Goal: Task Accomplishment & Management: Manage account settings

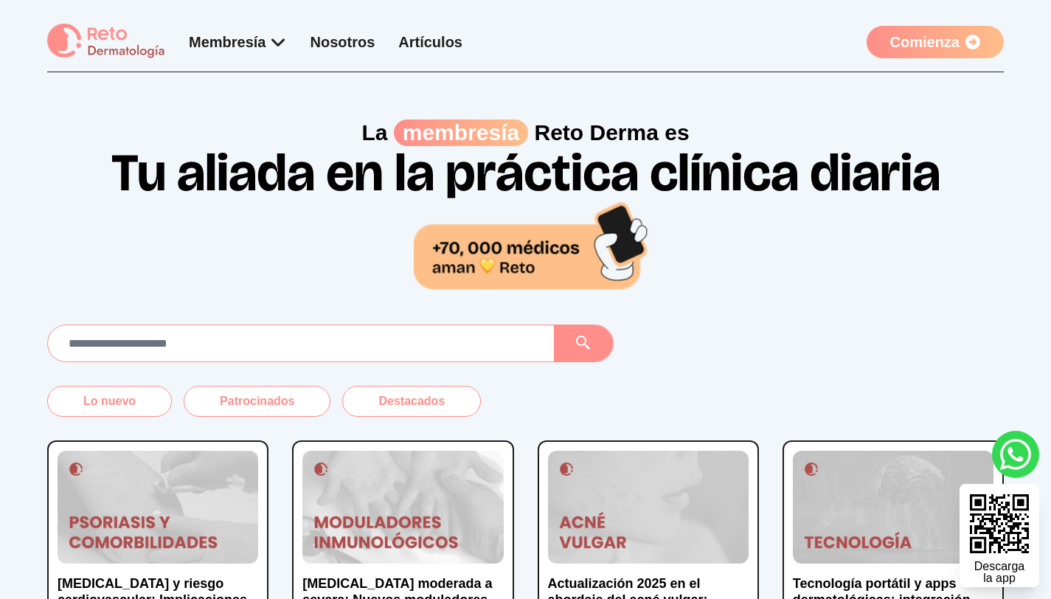
click at [922, 39] on link "Comienza" at bounding box center [934, 42] width 137 height 32
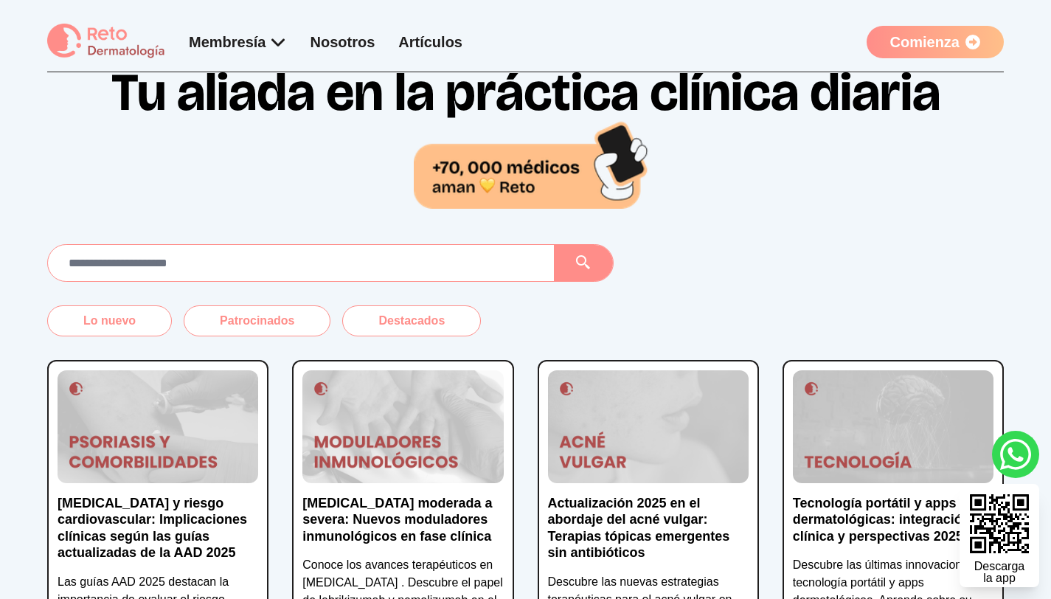
scroll to position [265, 0]
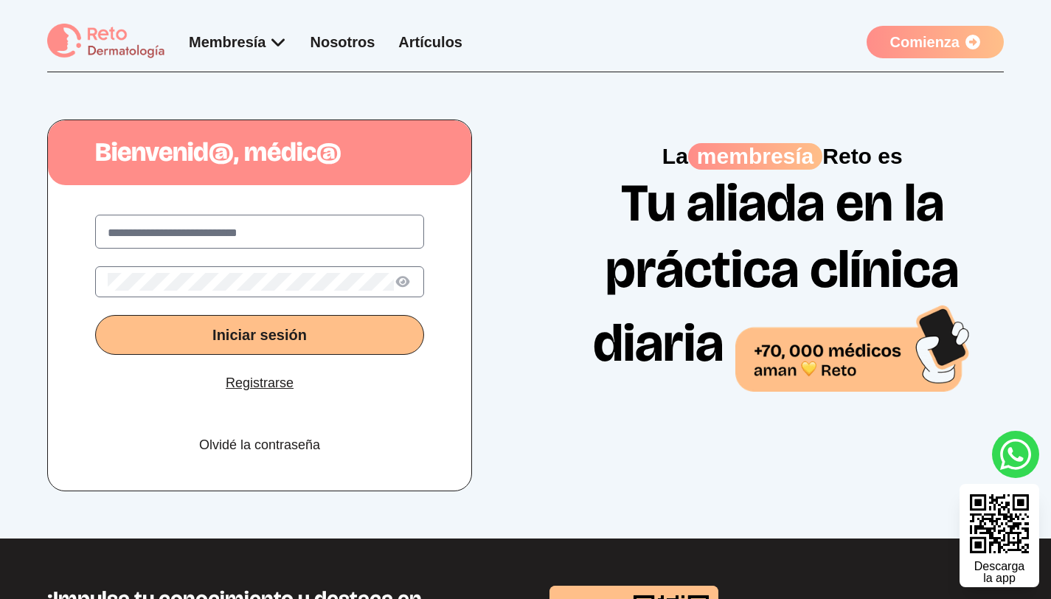
drag, startPoint x: 264, startPoint y: 237, endPoint x: 265, endPoint y: 230, distance: 7.5
click at [264, 236] on input "text" at bounding box center [260, 233] width 304 height 18
click at [265, 230] on input "text" at bounding box center [260, 233] width 304 height 18
type input "**********"
click at [95, 315] on button "Iniciar sesión" at bounding box center [259, 335] width 329 height 40
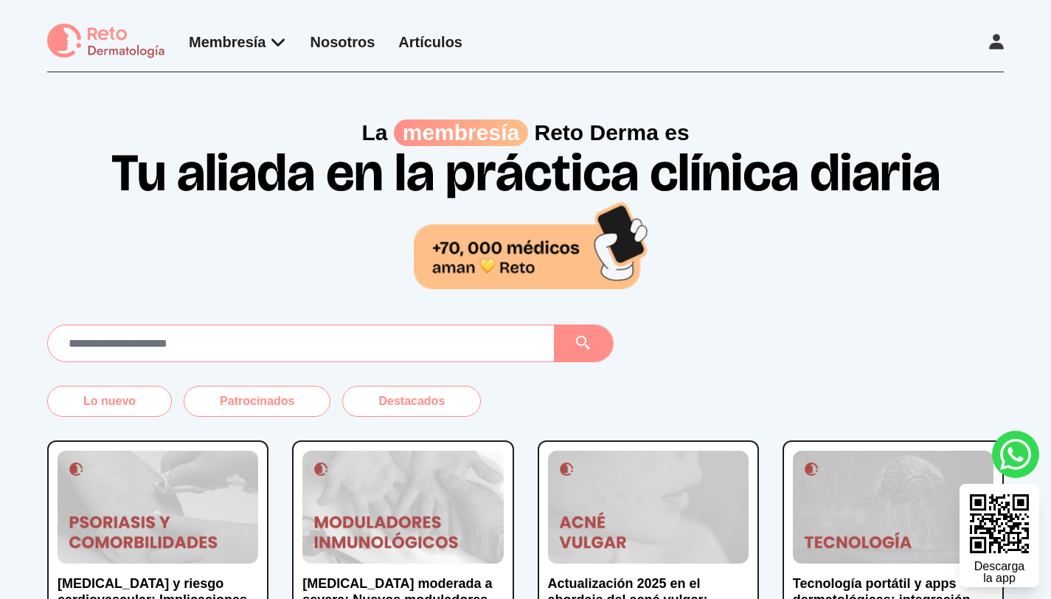
click at [246, 22] on div "Membresía App Reto Dermatología Examen CMD Eventos Bolsa de empleo Club de bene…" at bounding box center [525, 36] width 1051 height 72
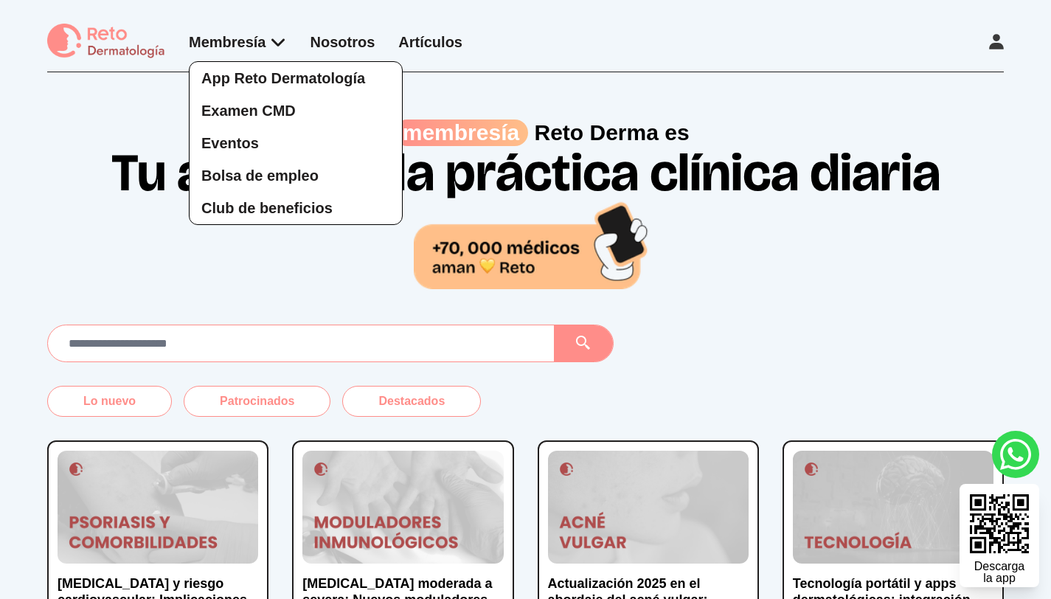
click at [244, 33] on div "App Reto Dermatología Examen CMD Eventos Bolsa de empleo Club de beneficios" at bounding box center [238, 128] width 98 height 193
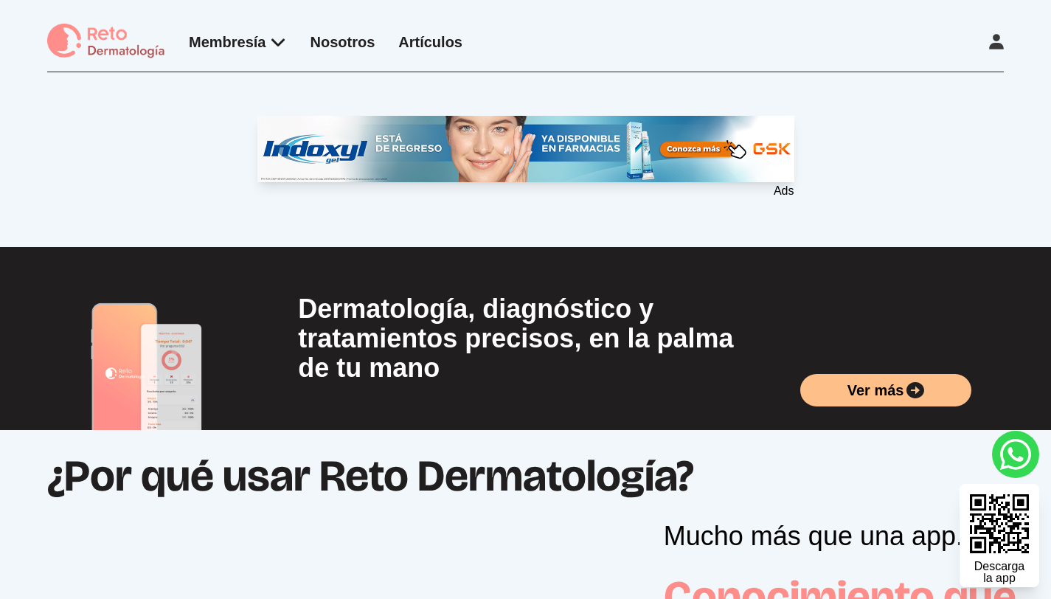
scroll to position [715, 0]
